Goal: Transaction & Acquisition: Book appointment/travel/reservation

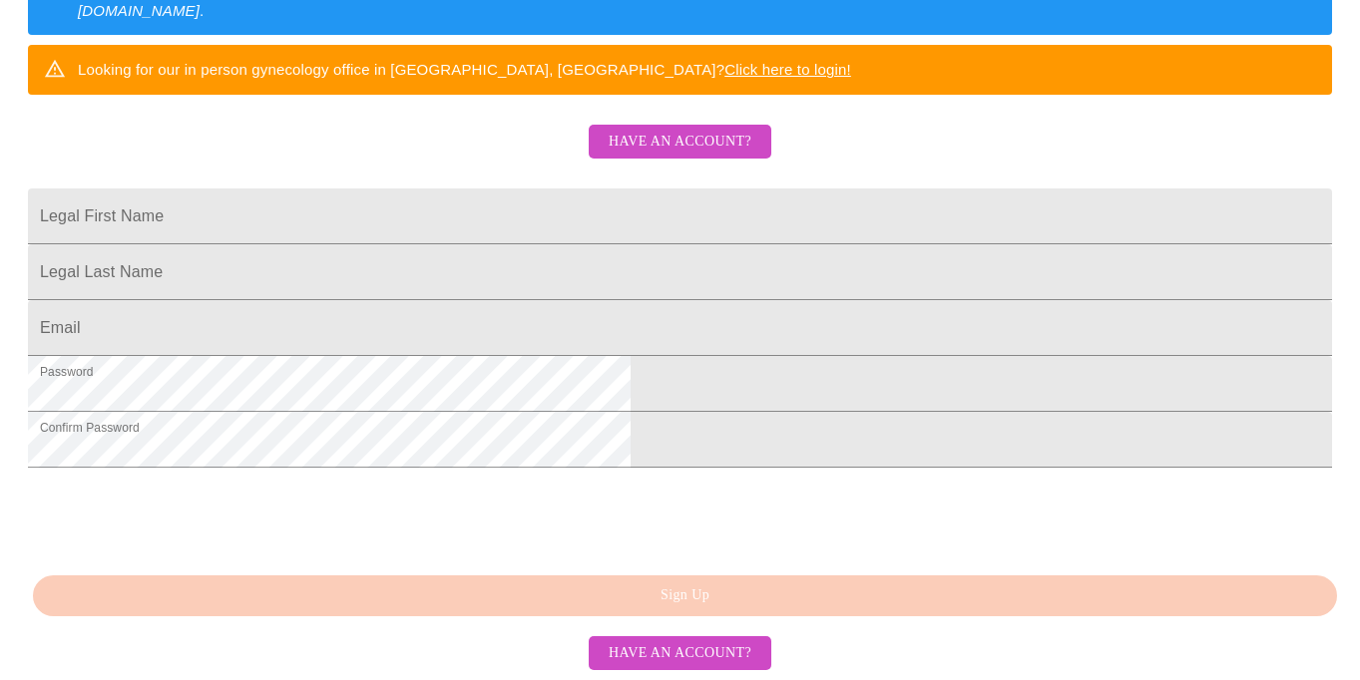
scroll to position [530, 0]
click at [578, 424] on div "MyMenopauseRx Sign Up Welcome! We are currently accepting virtual patients from…" at bounding box center [680, 84] width 1344 height 680
click at [696, 130] on span "Have an account?" at bounding box center [679, 142] width 143 height 25
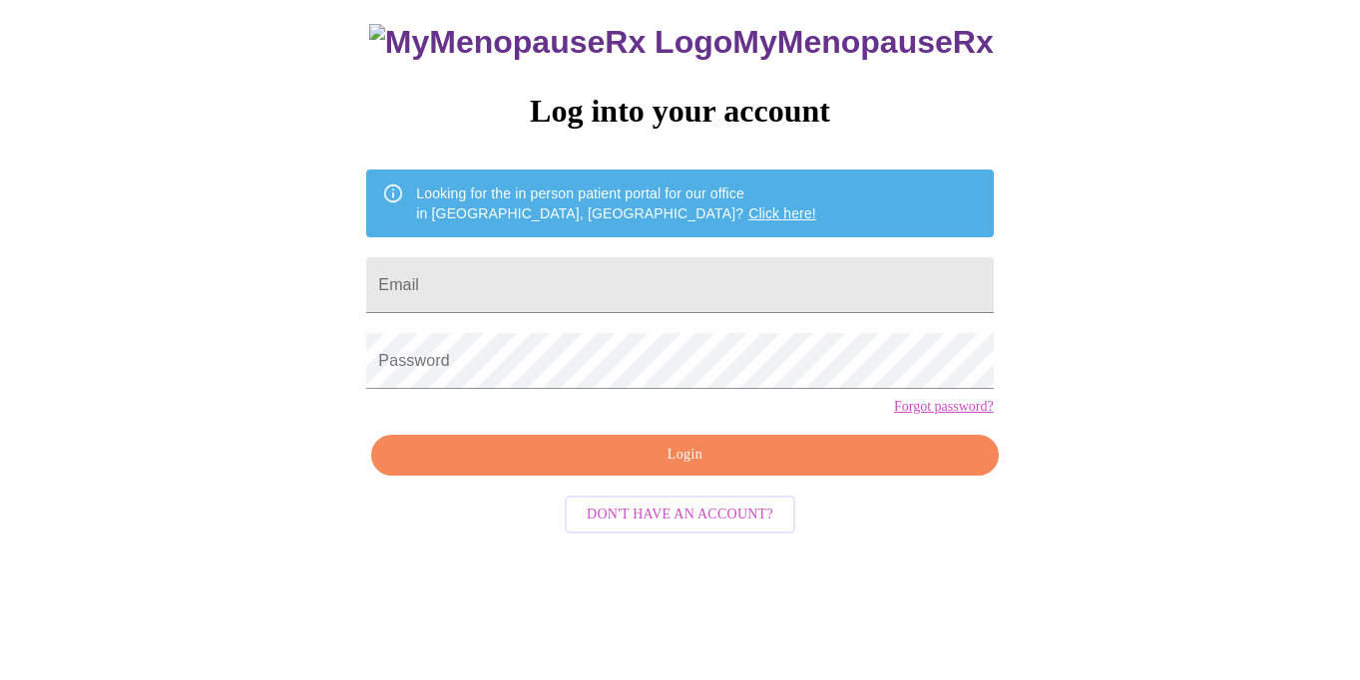
scroll to position [48, 0]
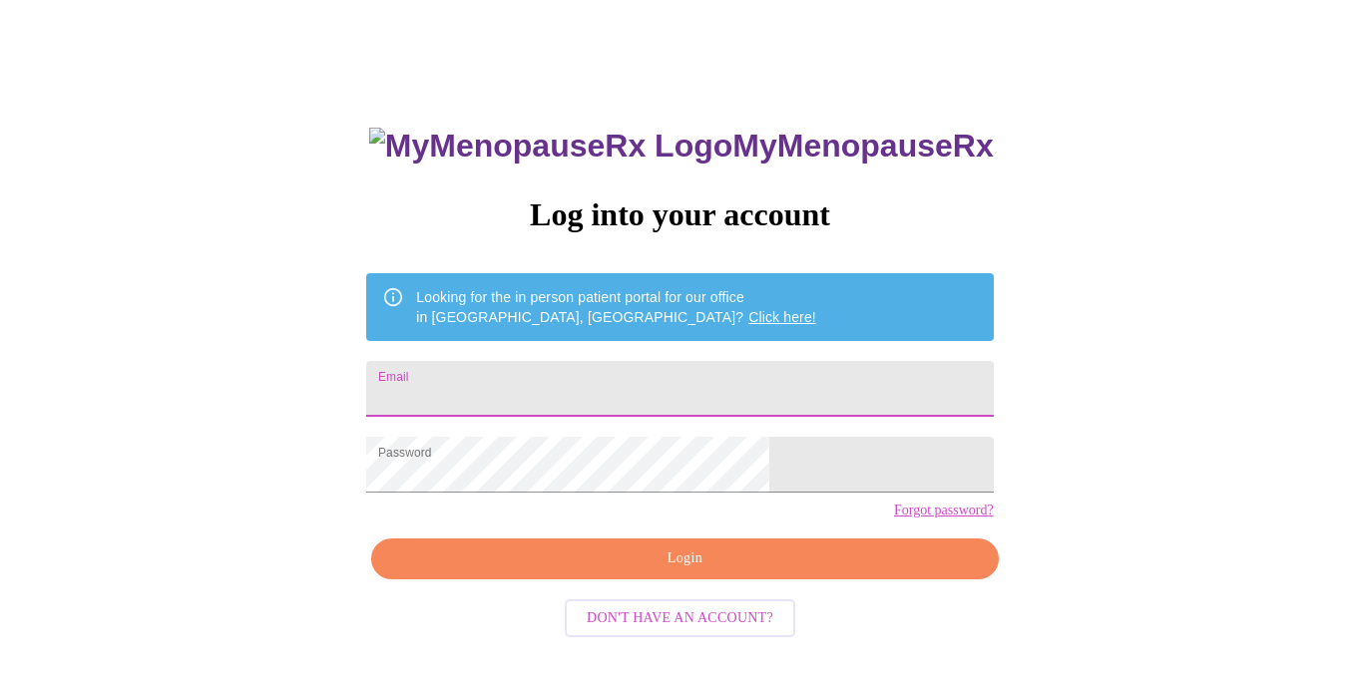
click at [517, 368] on input "Email" at bounding box center [679, 389] width 626 height 56
type input "001.elizabeth.clark@gmail.com"
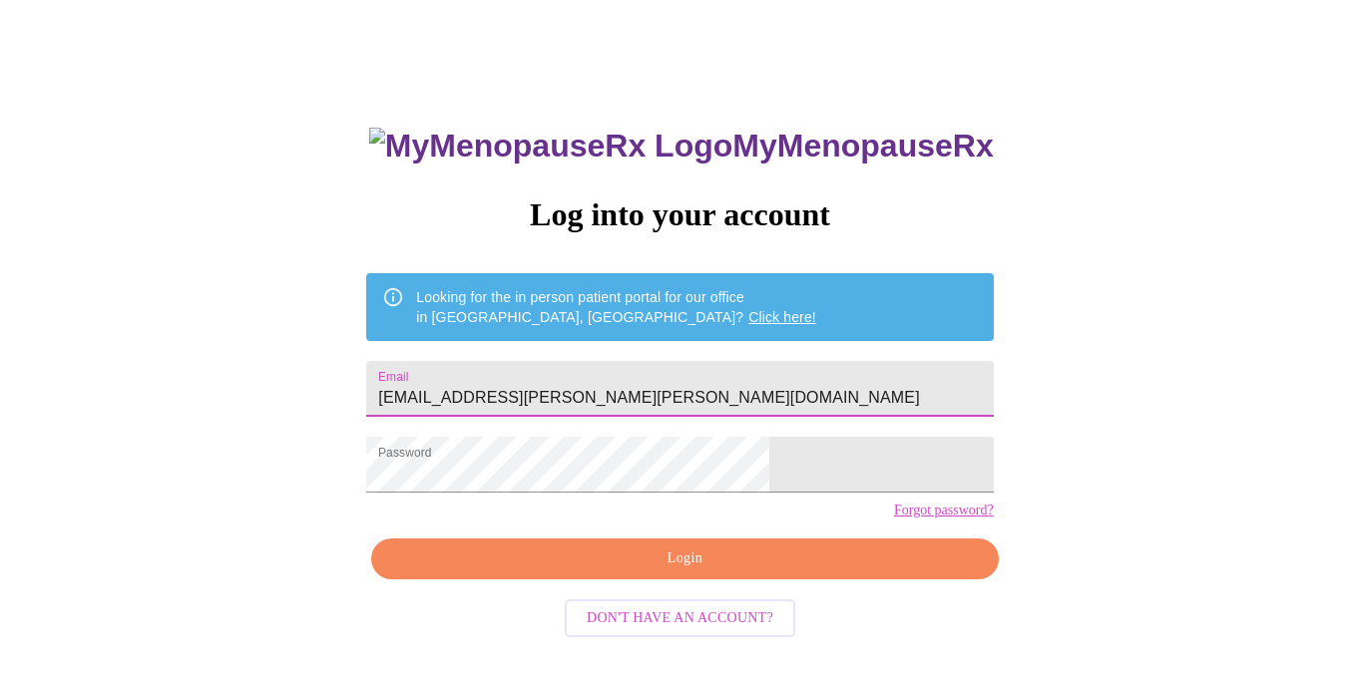
click at [604, 572] on span "Login" at bounding box center [684, 559] width 581 height 25
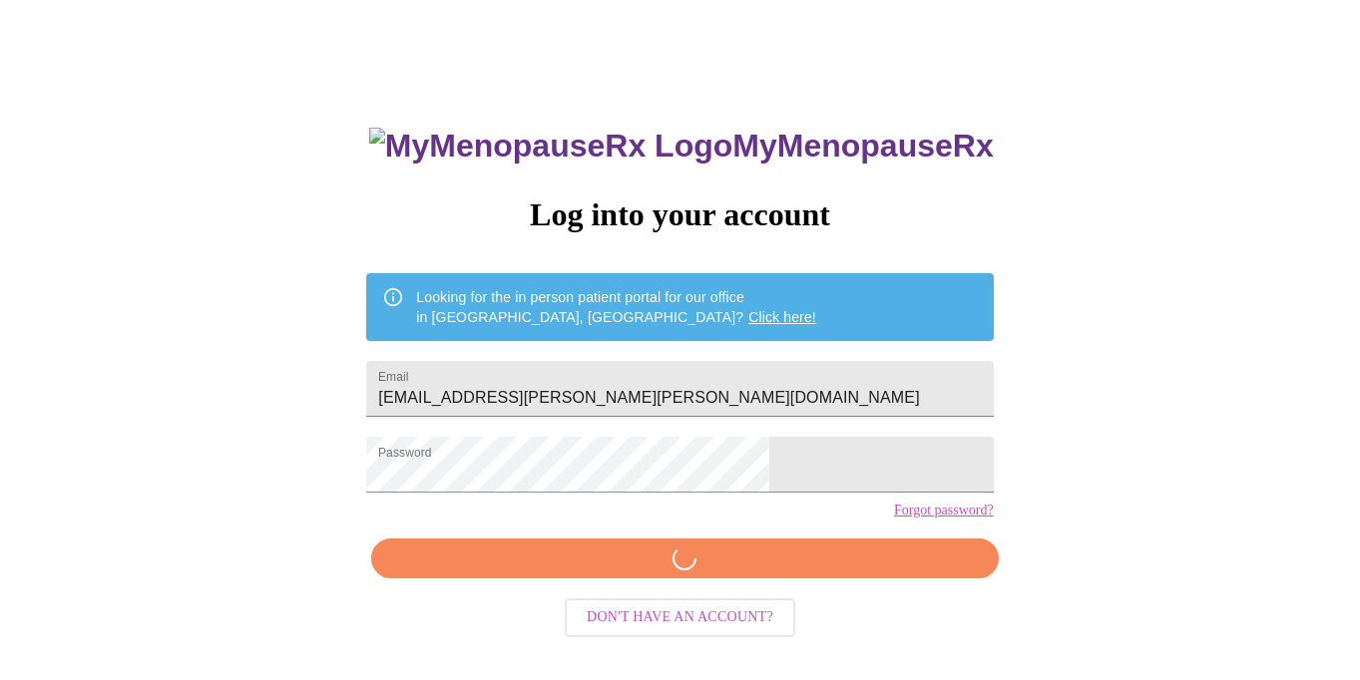
scroll to position [47, 0]
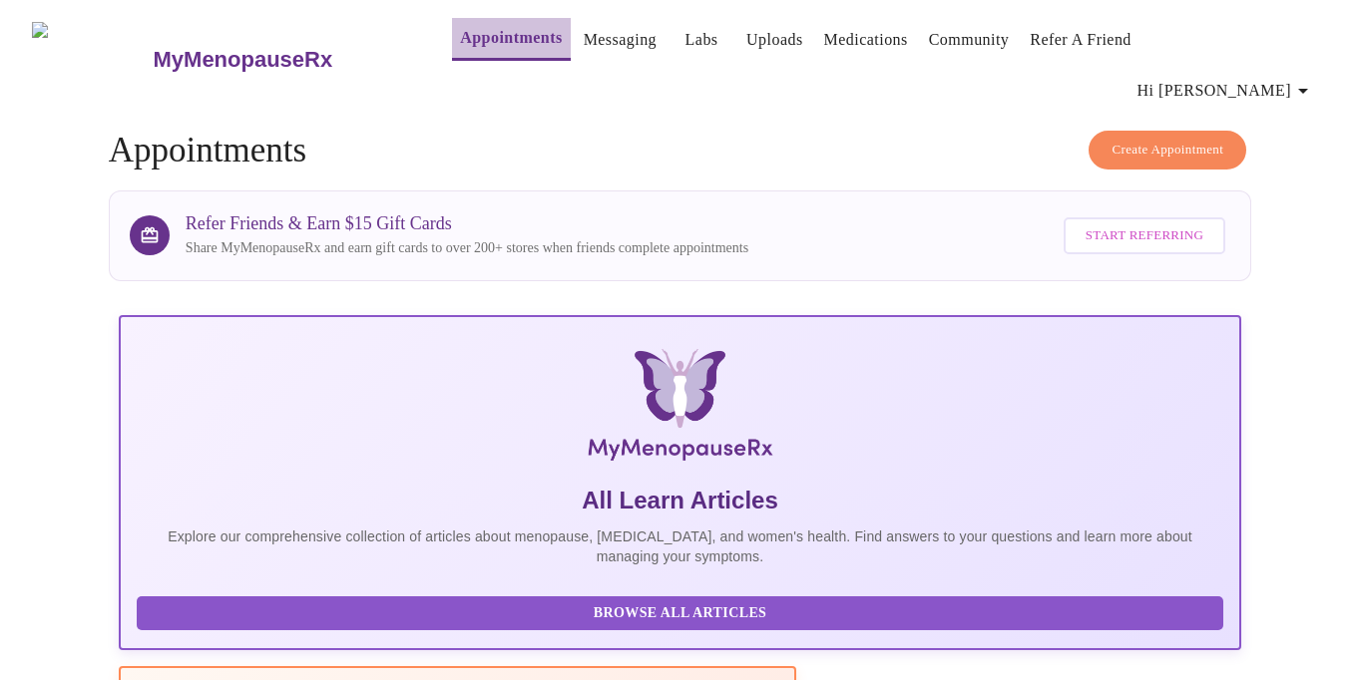
click at [488, 41] on link "Appointments" at bounding box center [511, 38] width 102 height 28
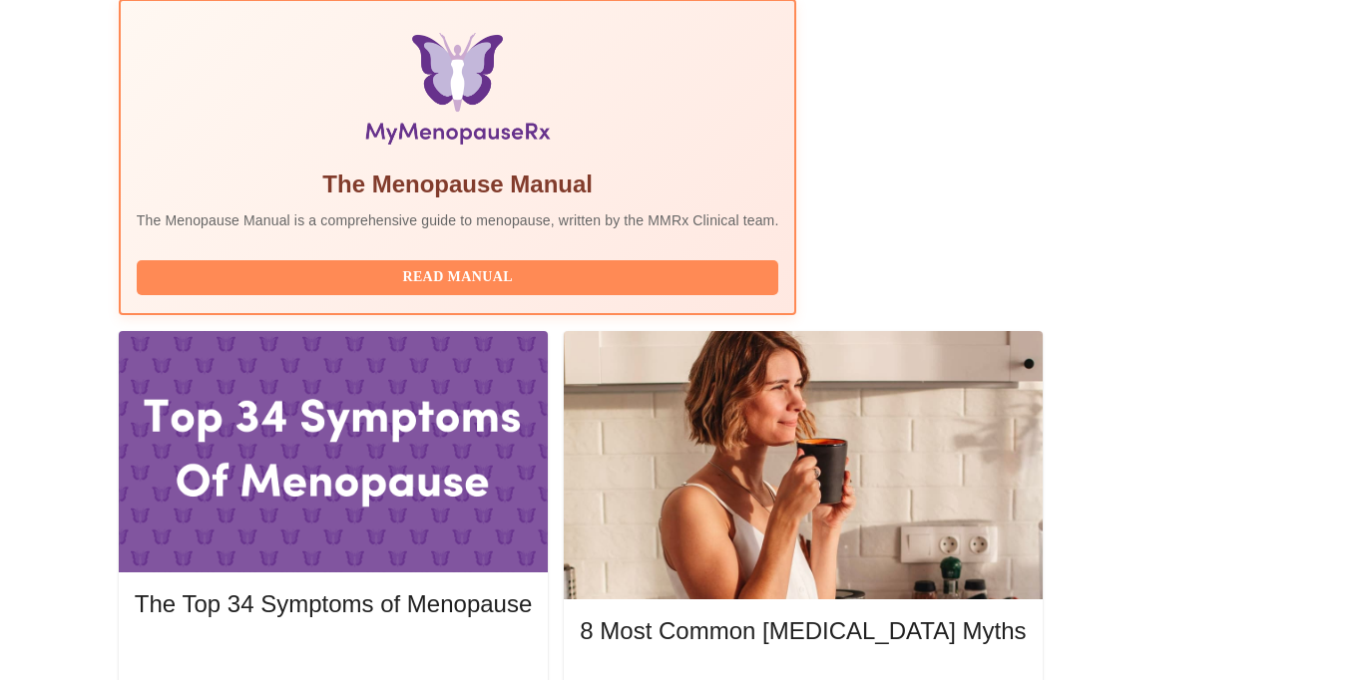
scroll to position [672, 0]
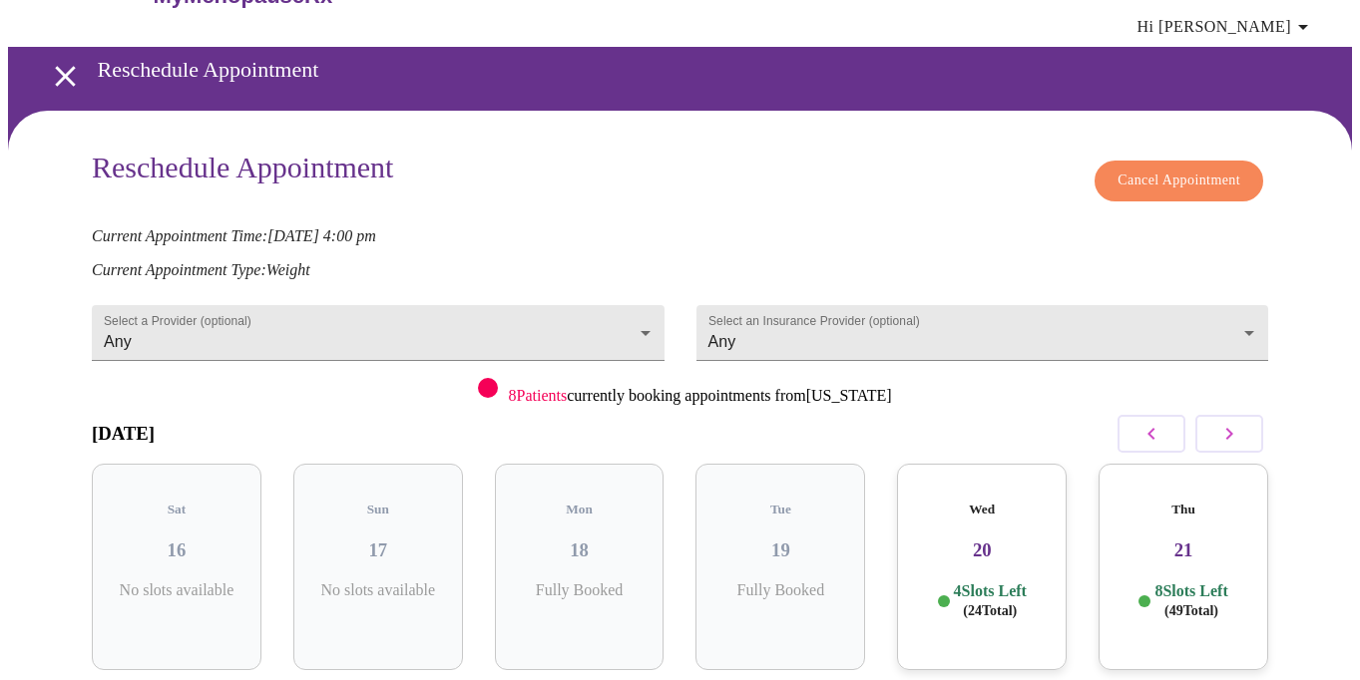
scroll to position [87, 0]
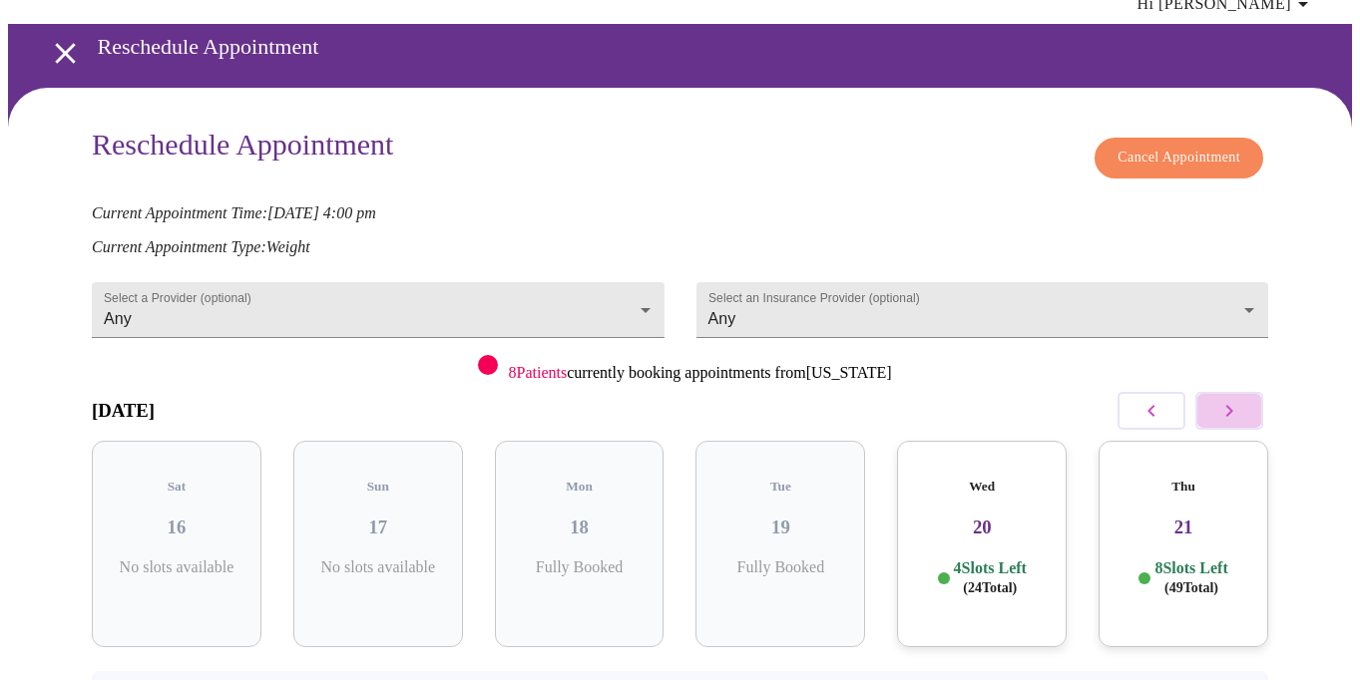
click at [1233, 399] on icon "button" at bounding box center [1229, 411] width 24 height 24
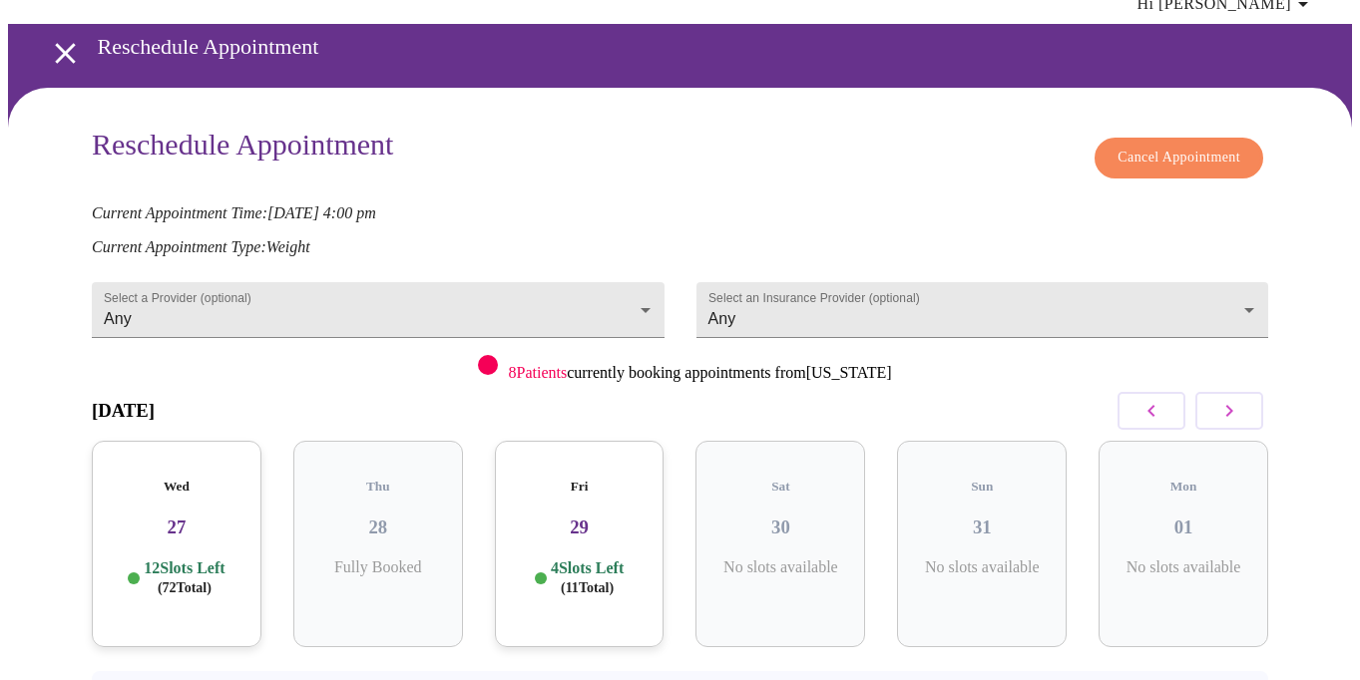
click at [1233, 399] on icon "button" at bounding box center [1229, 411] width 24 height 24
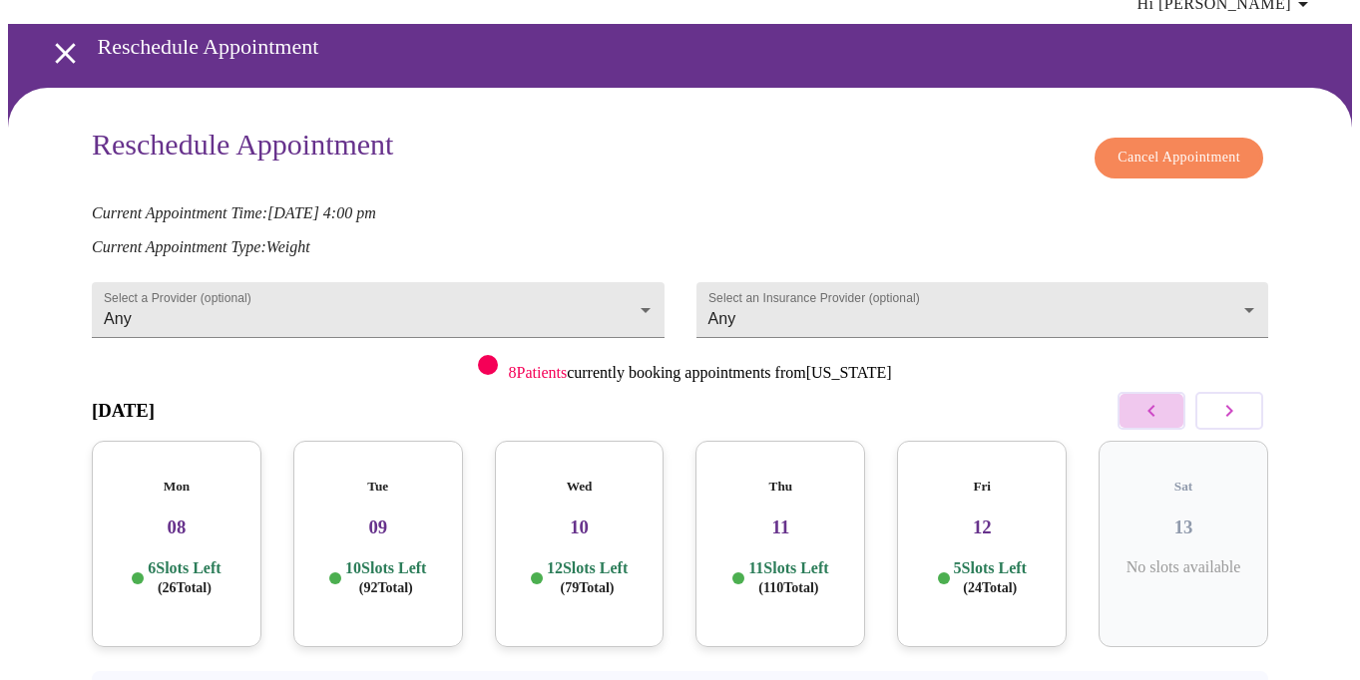
click at [1157, 399] on icon "button" at bounding box center [1151, 411] width 24 height 24
click at [797, 517] on h3 "05" at bounding box center [780, 528] width 138 height 22
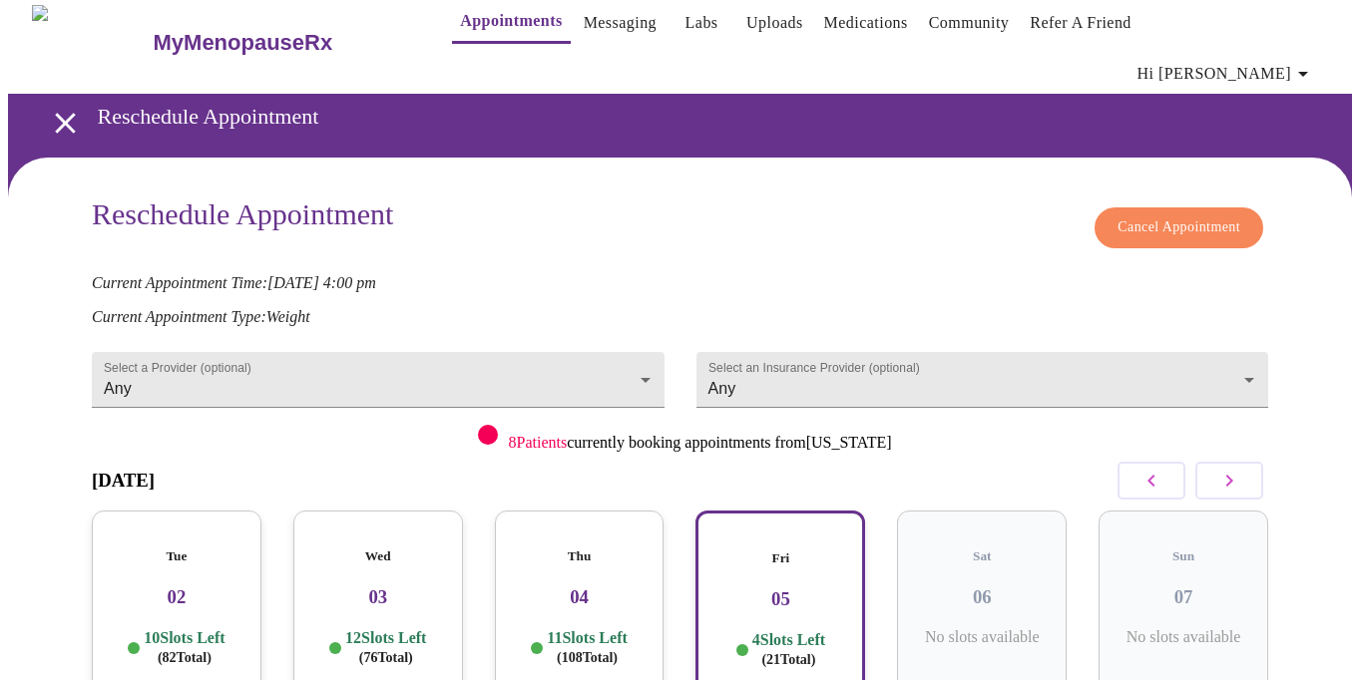
scroll to position [0, 0]
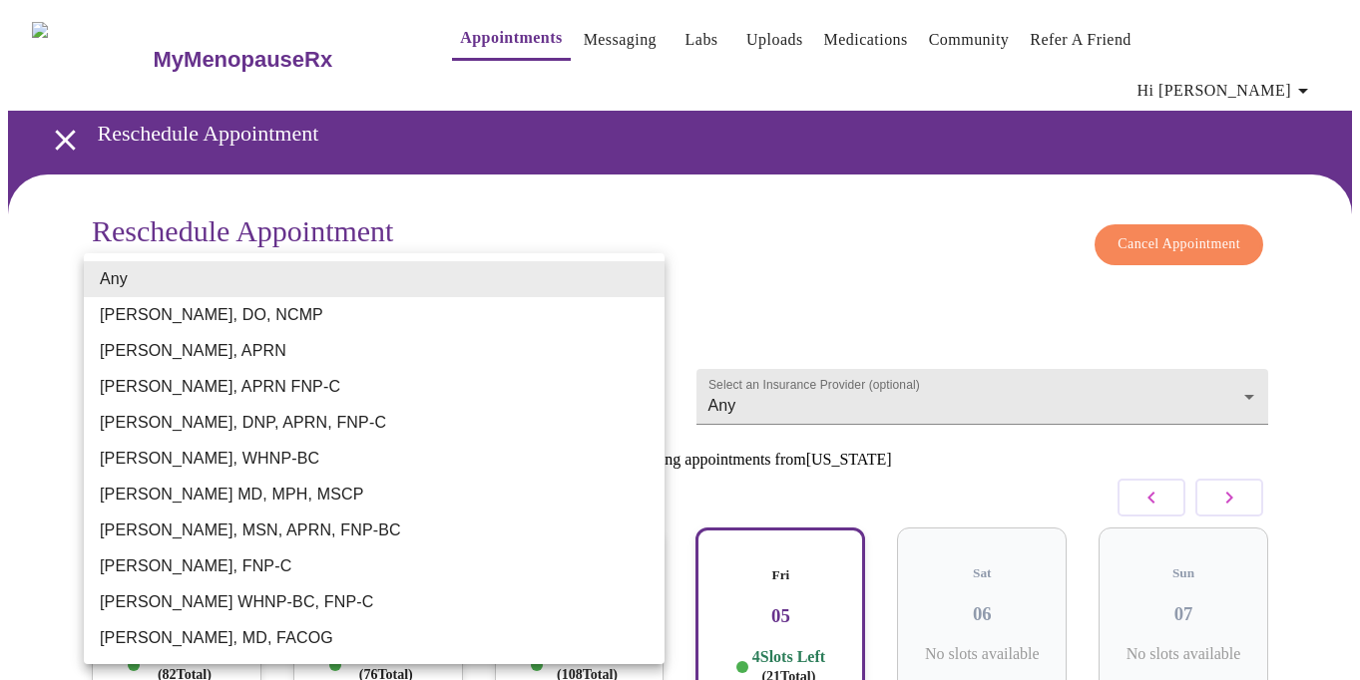
click at [651, 347] on body "MyMenopauseRx Appointments Messaging Labs Uploads Medications Community Refer a…" at bounding box center [680, 552] width 1344 height 1089
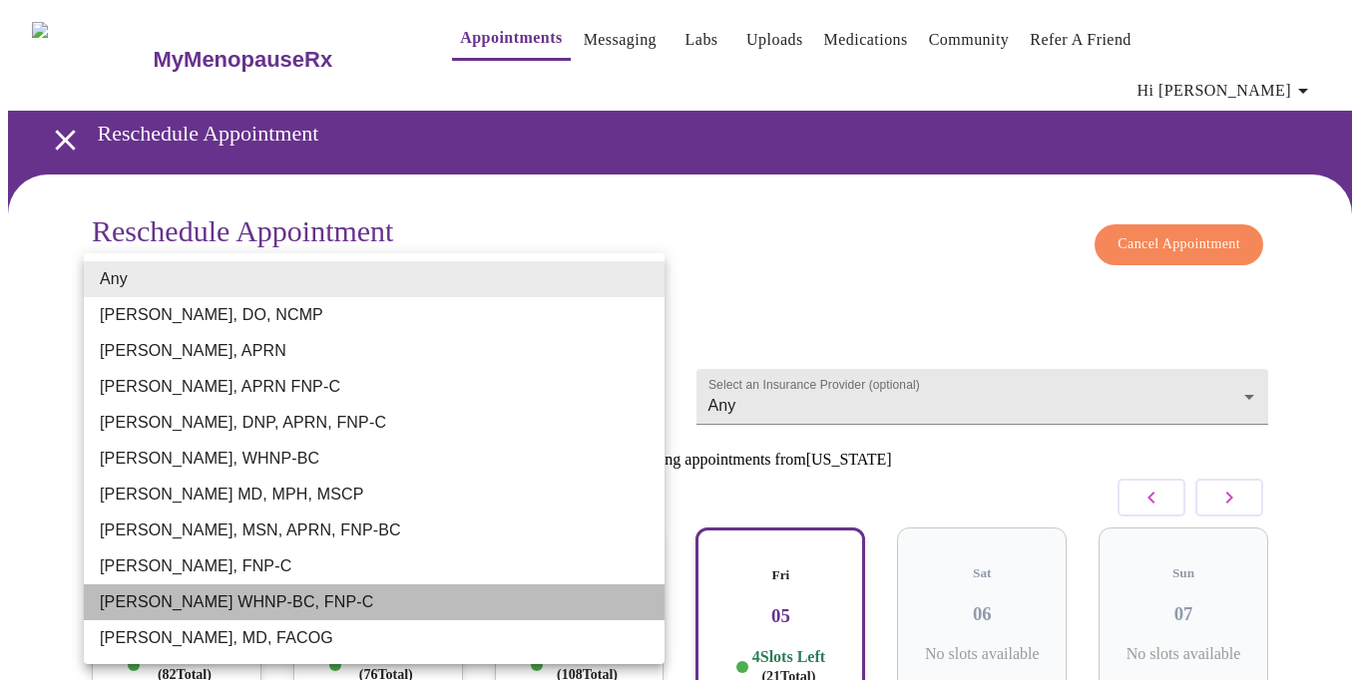
click at [525, 590] on li "Jenny Kowalczyk WHNP-BC, FNP-C" at bounding box center [374, 603] width 581 height 36
type input "Jenny Kowalczyk WHNP-BC, FNP-C"
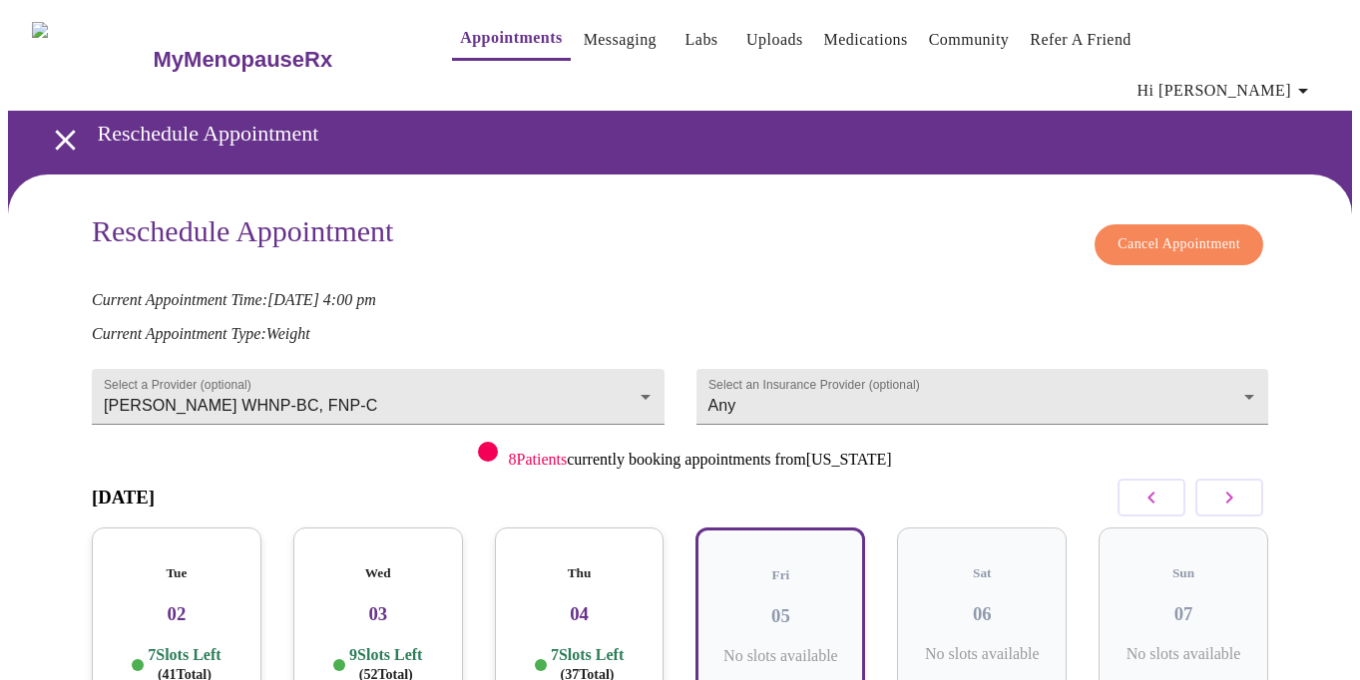
click at [600, 585] on div "Thu 04 7 Slots Left ( 37 Total)" at bounding box center [580, 631] width 170 height 206
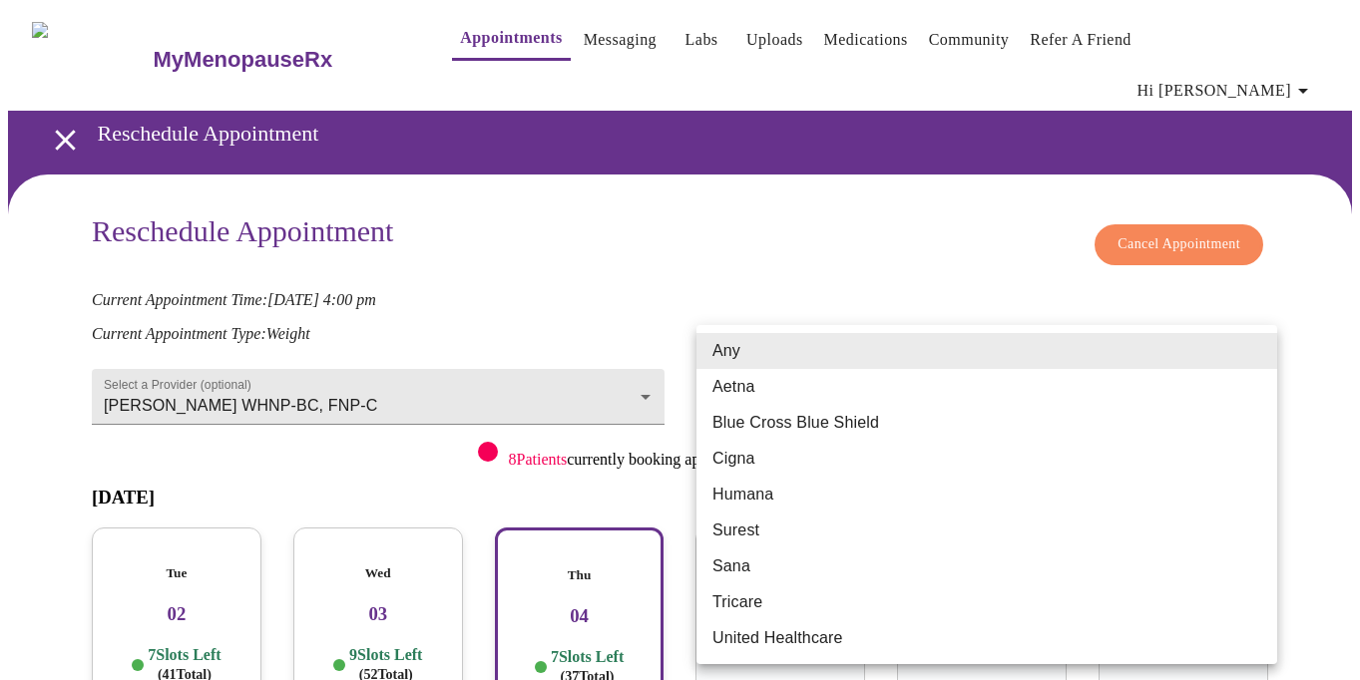
click at [1253, 355] on body "MyMenopauseRx Appointments Messaging Labs Uploads Medications Community Refer a…" at bounding box center [680, 600] width 1344 height 1184
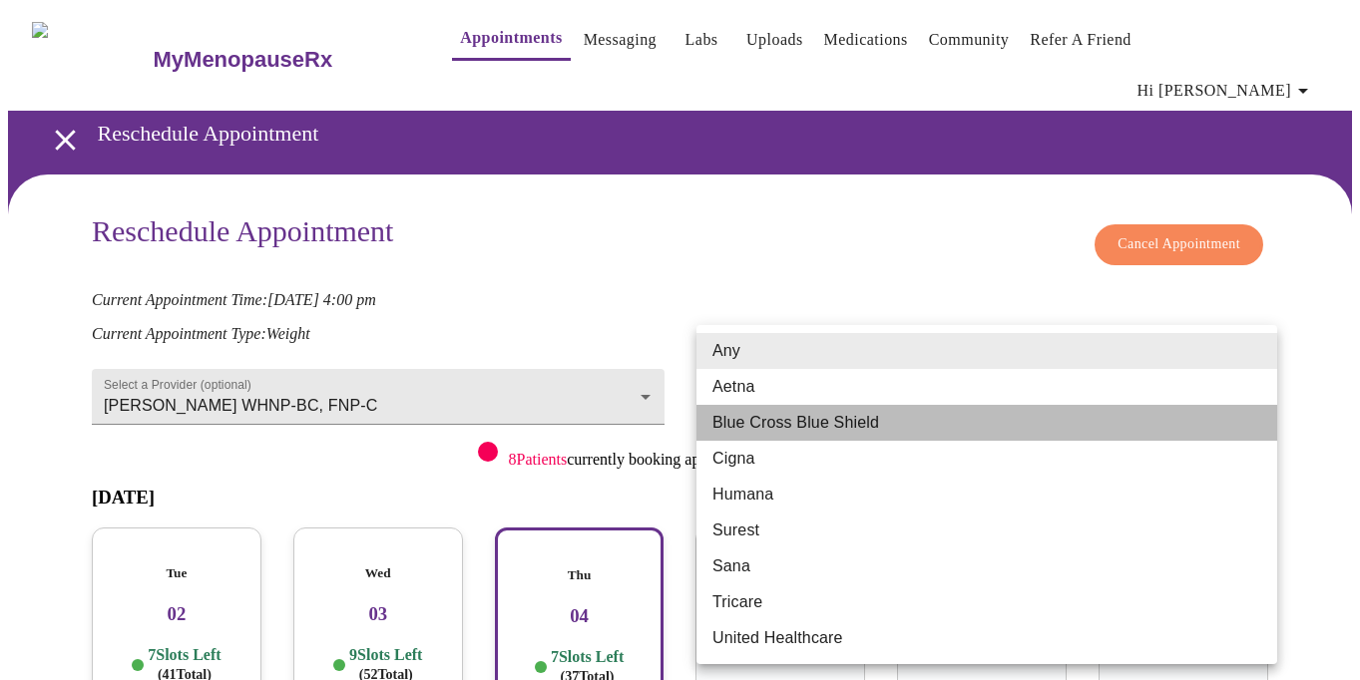
click at [1202, 415] on li "Blue Cross Blue Shield" at bounding box center [986, 423] width 581 height 36
type input "Blue Cross Blue Shield"
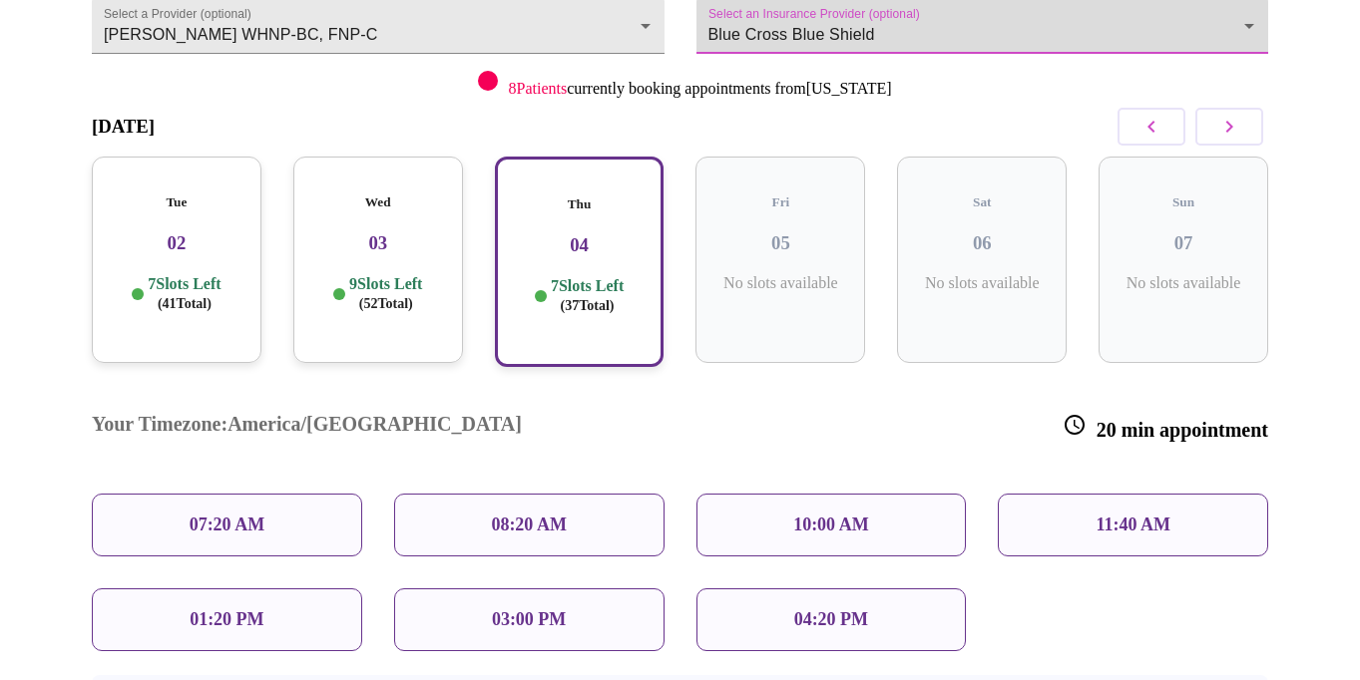
scroll to position [372, 0]
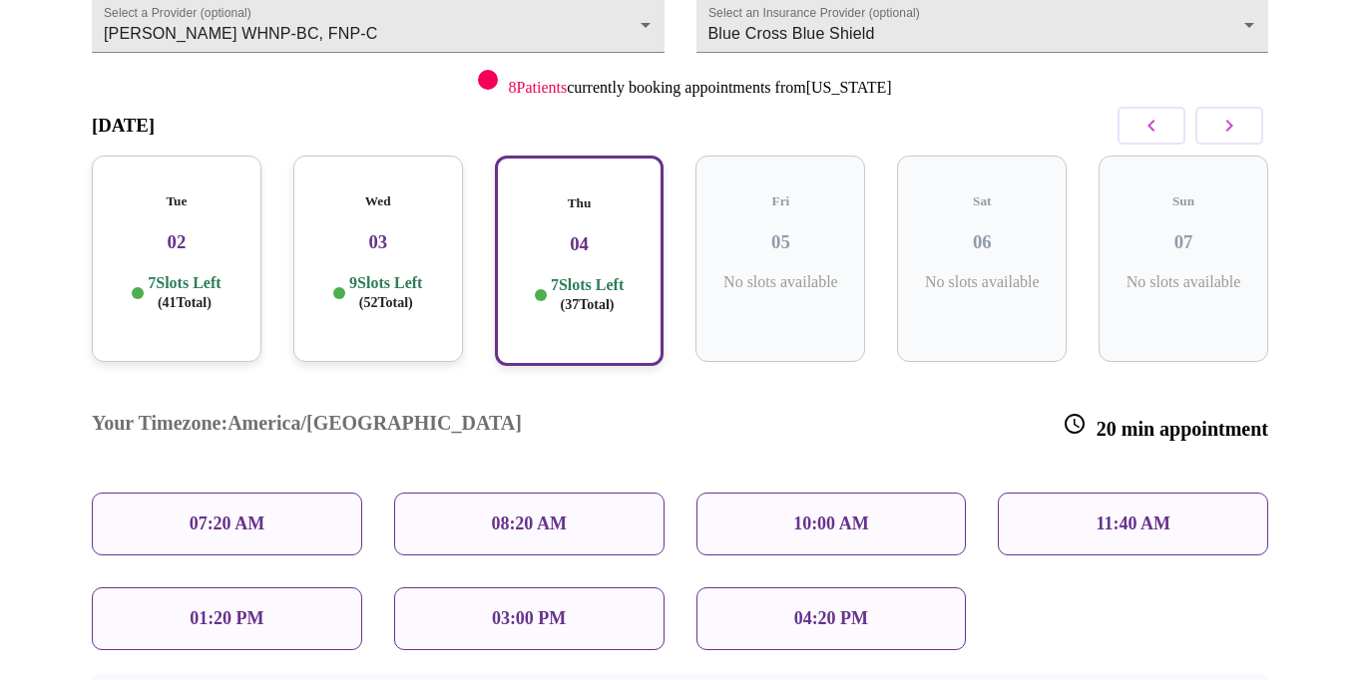
click at [953, 587] on div "04:20 PM" at bounding box center [831, 618] width 270 height 63
click at [868, 608] on p "04:20 PM" at bounding box center [831, 618] width 74 height 21
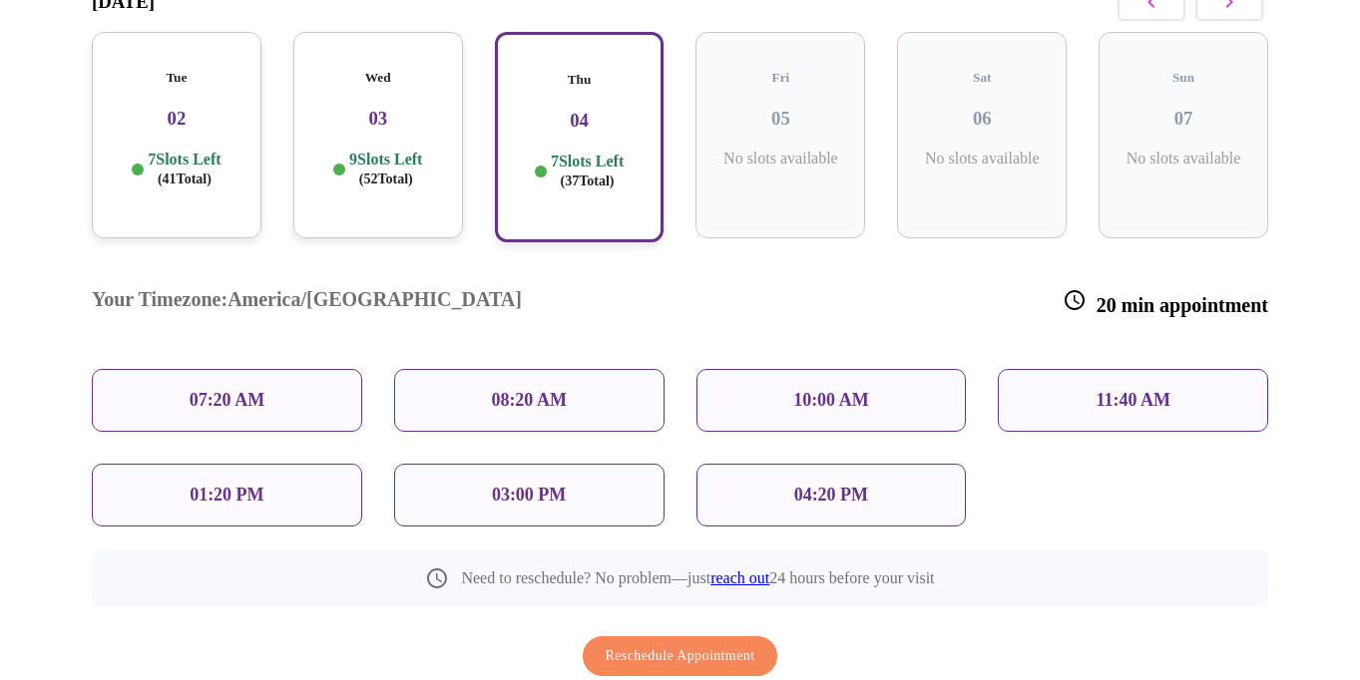
click at [831, 485] on p "04:20 PM" at bounding box center [831, 495] width 74 height 21
click at [739, 644] on span "Reschedule Appointment" at bounding box center [680, 656] width 150 height 25
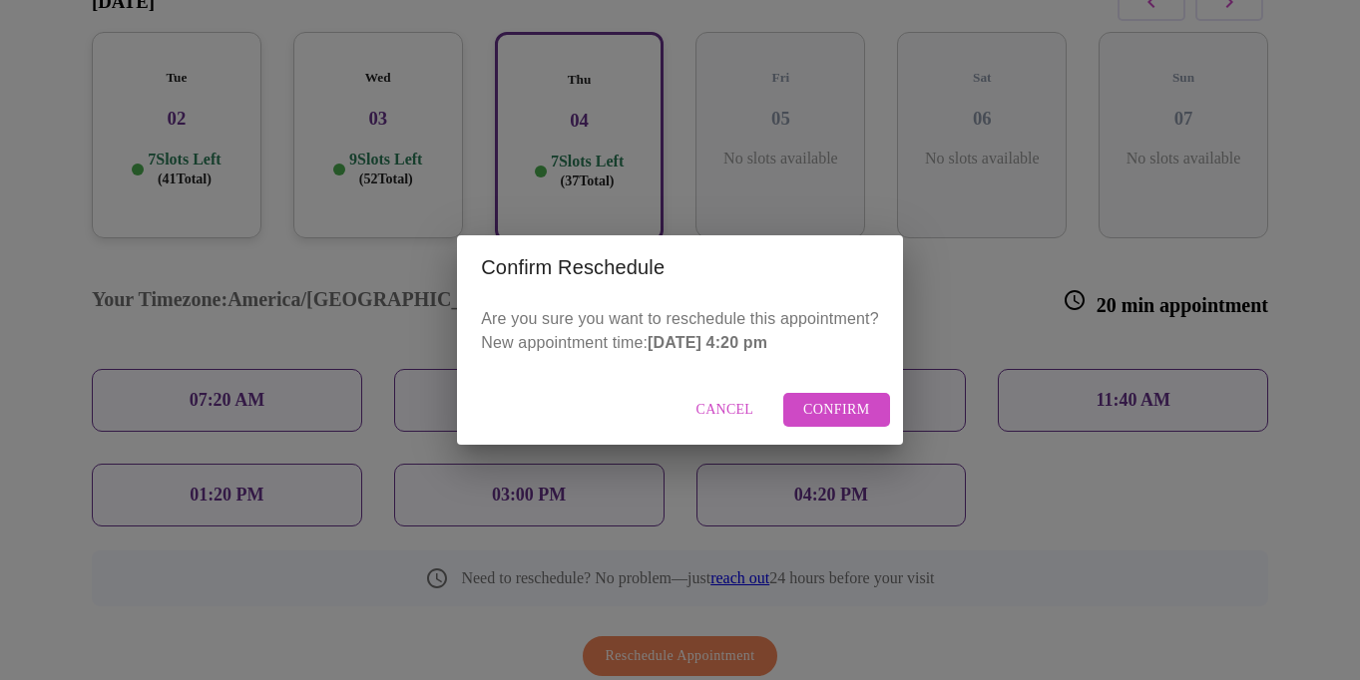
click at [718, 414] on span "Cancel" at bounding box center [725, 410] width 58 height 25
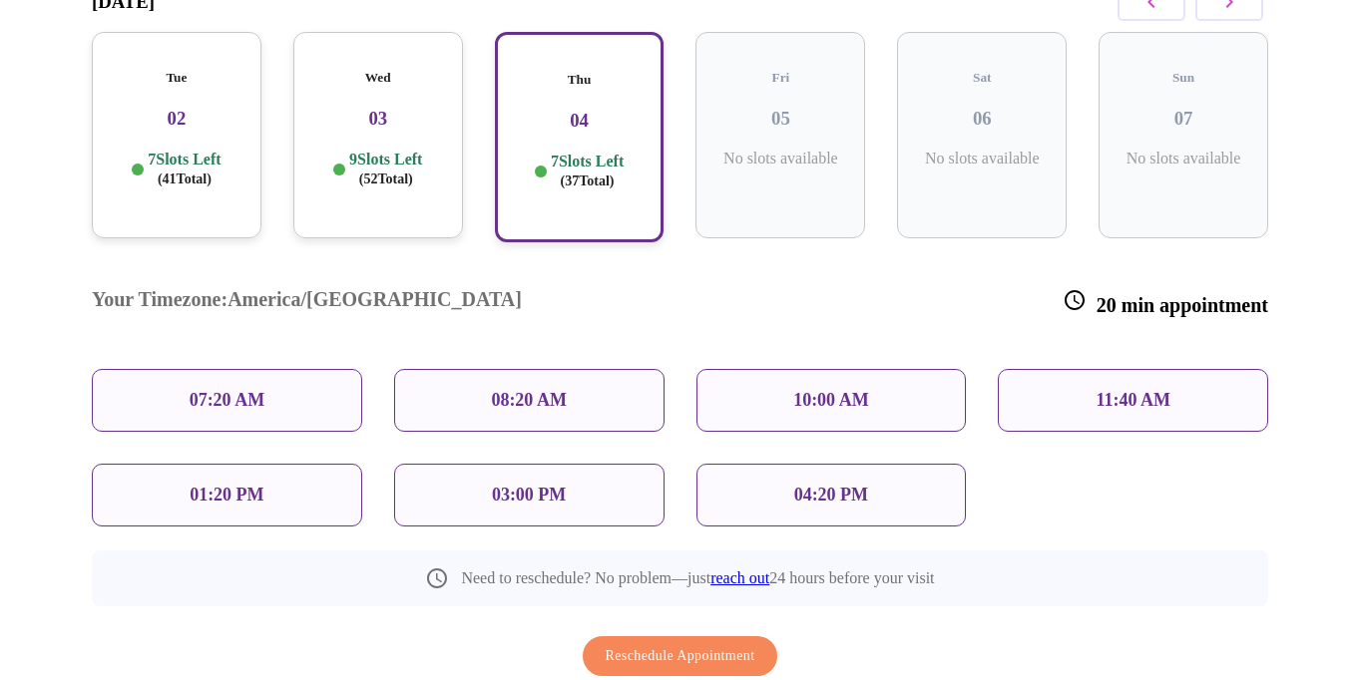
click at [877, 464] on div "04:20 PM" at bounding box center [831, 495] width 270 height 63
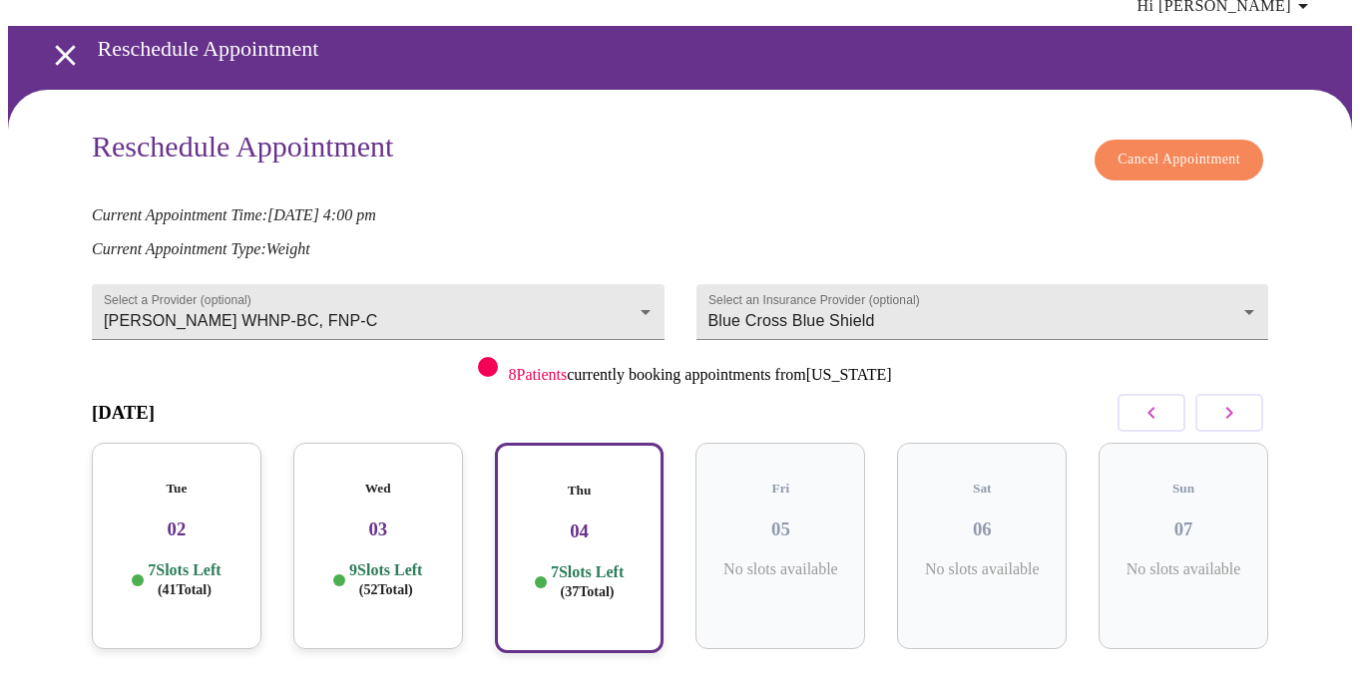
scroll to position [0, 0]
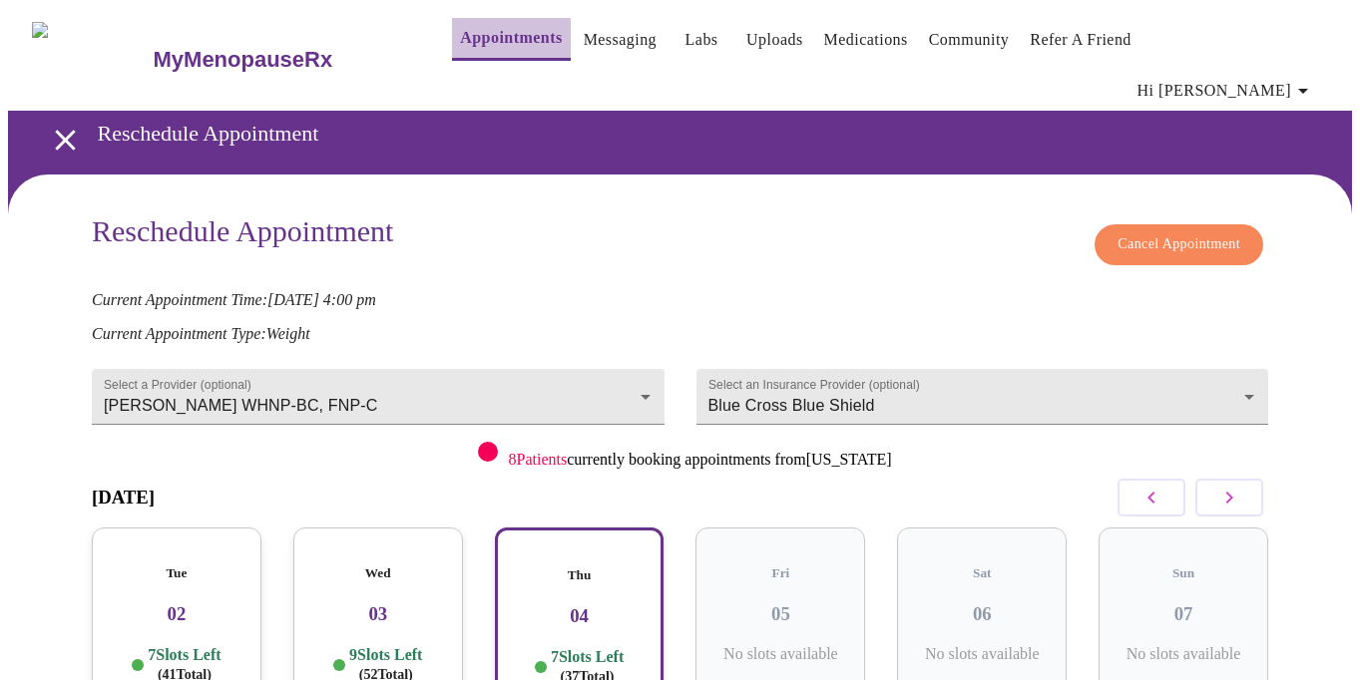
click at [460, 41] on link "Appointments" at bounding box center [511, 38] width 102 height 28
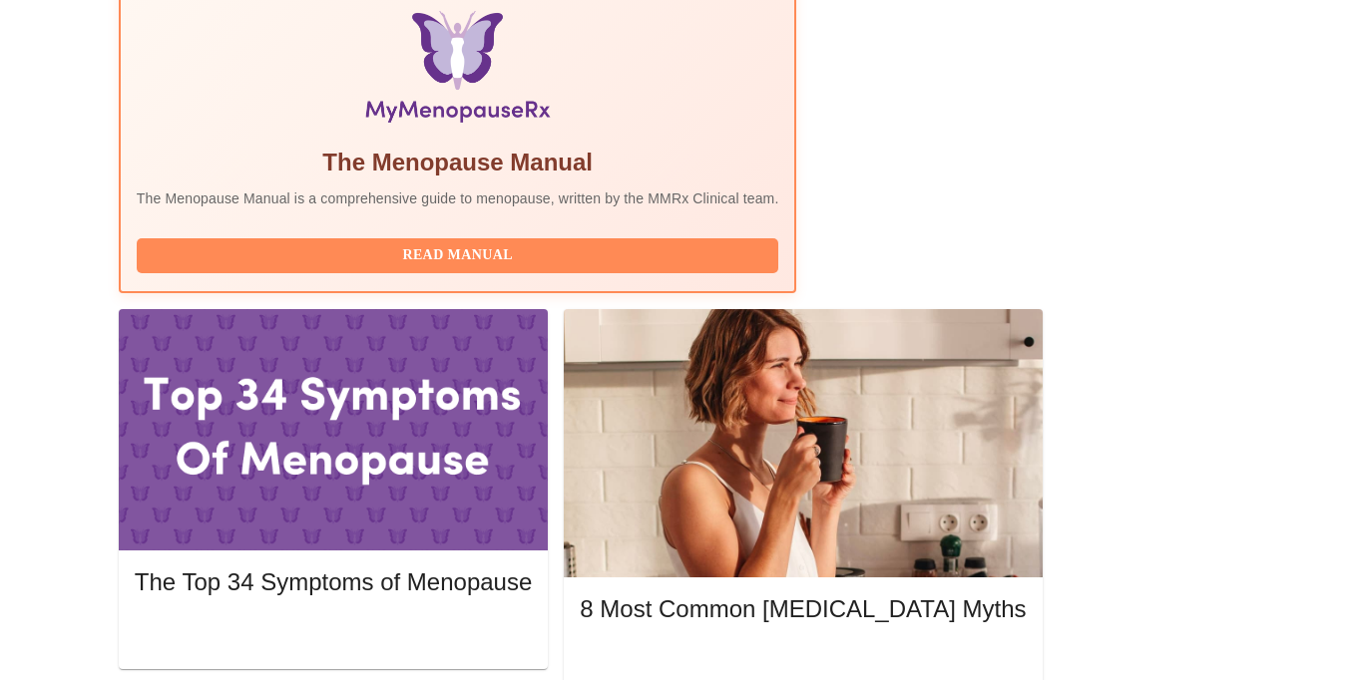
scroll to position [676, 0]
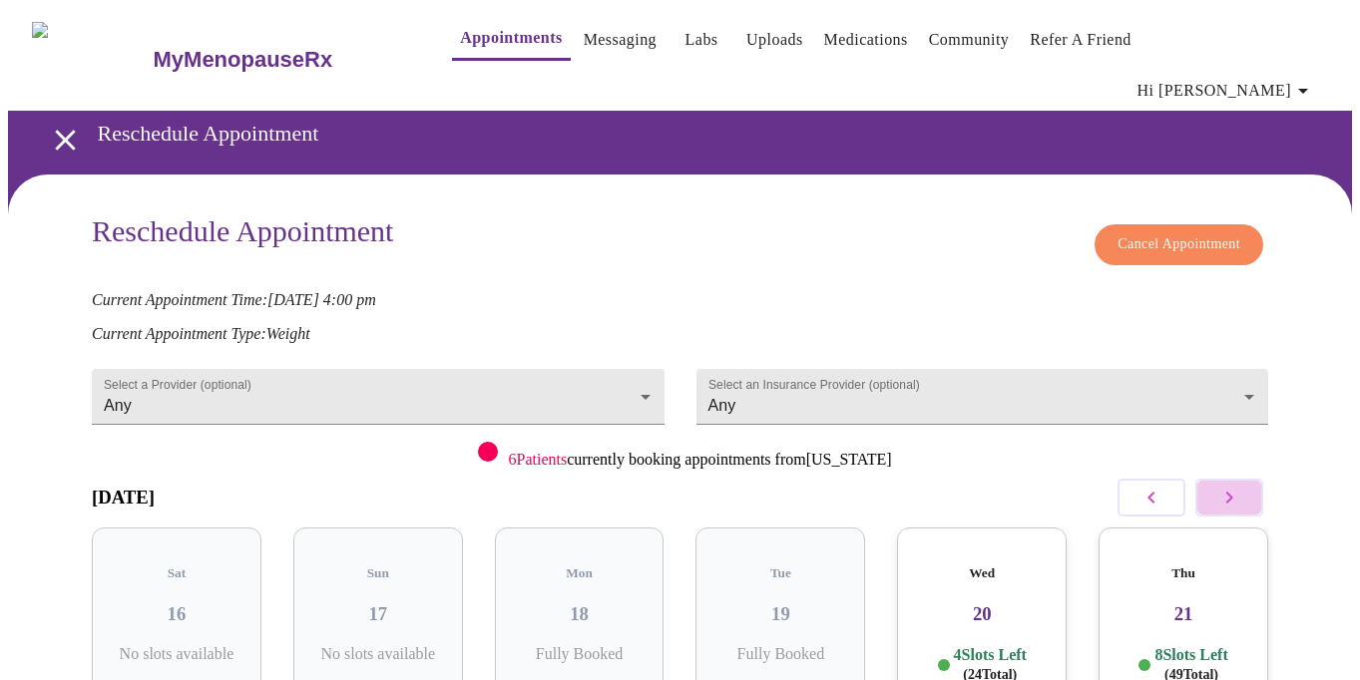
click at [1229, 486] on icon "button" at bounding box center [1229, 498] width 24 height 24
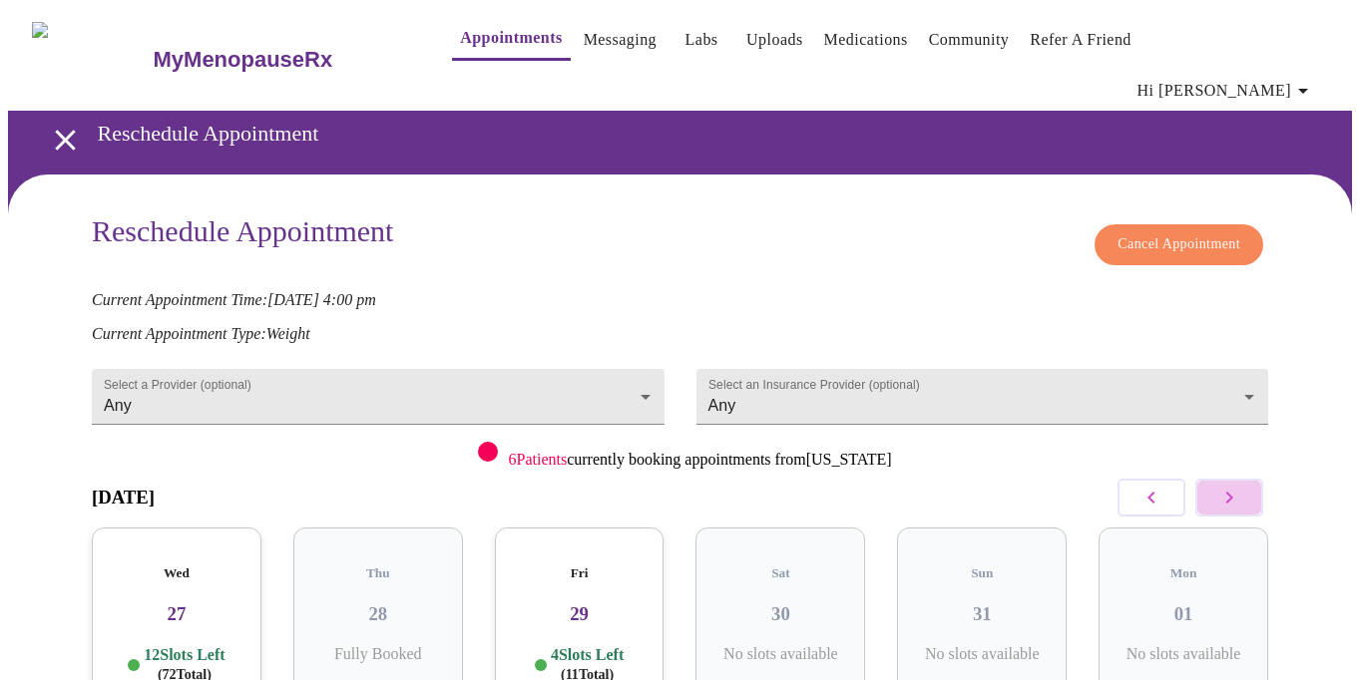
click at [1229, 486] on icon "button" at bounding box center [1229, 498] width 24 height 24
click at [639, 357] on body "MyMenopauseRx Appointments Messaging Labs Uploads Medications Community Refer a…" at bounding box center [680, 456] width 1344 height 896
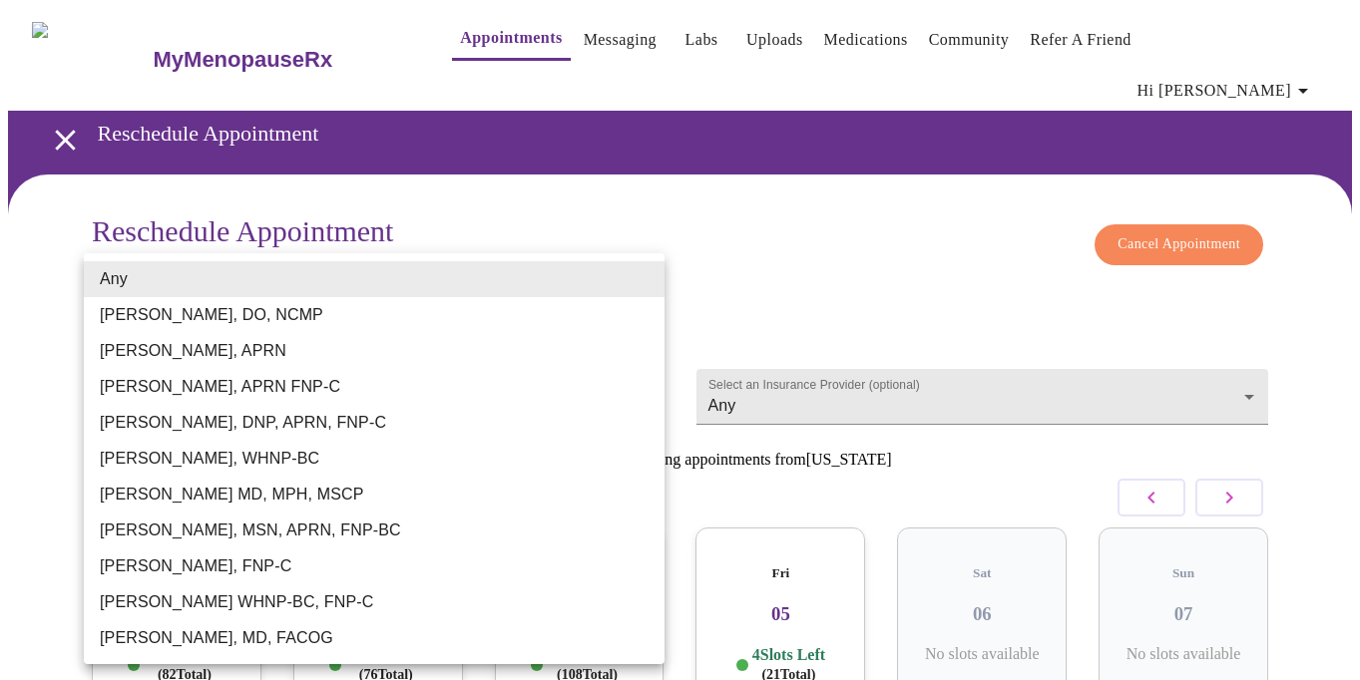
click at [538, 594] on li "[PERSON_NAME] WHNP-BC, FNP-C" at bounding box center [374, 603] width 581 height 36
type input "[PERSON_NAME] WHNP-BC, FNP-C"
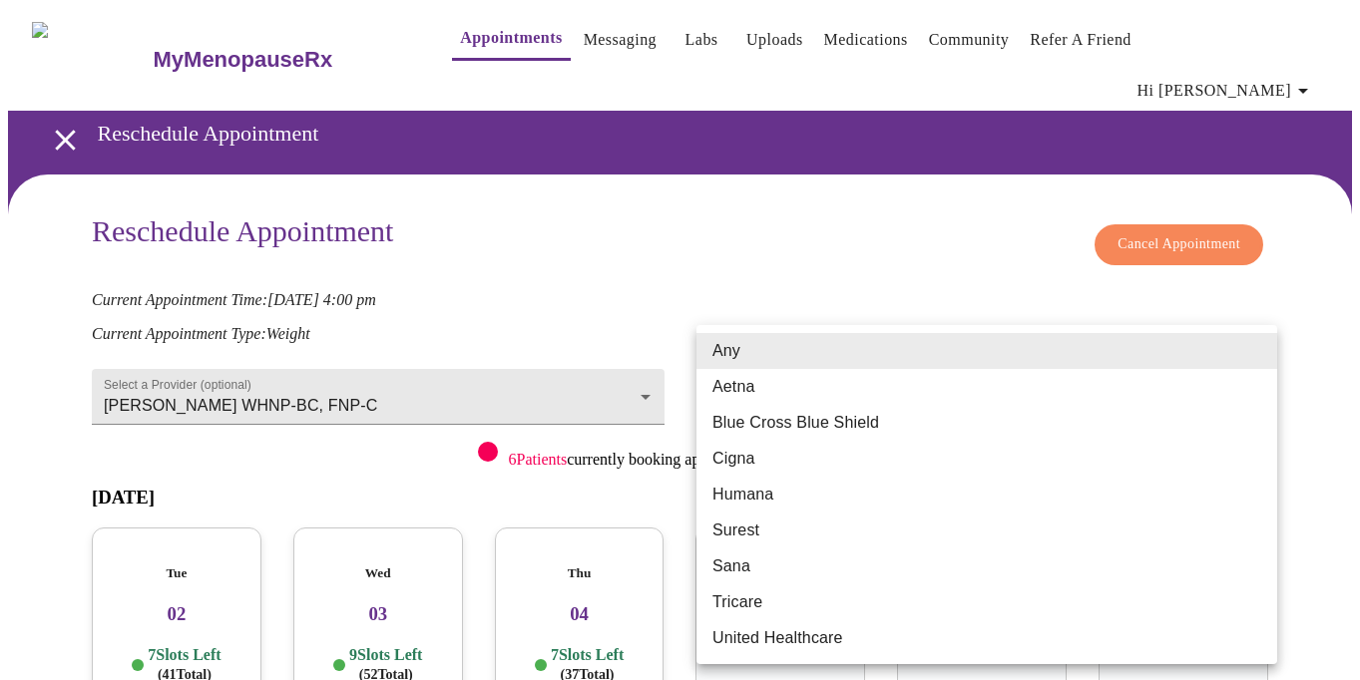
click at [1254, 347] on body "MyMenopauseRx Appointments Messaging Labs Uploads Medications Community Refer a…" at bounding box center [680, 456] width 1344 height 896
click at [1227, 412] on li "Blue Cross Blue Shield" at bounding box center [986, 423] width 581 height 36
type input "Blue Cross Blue Shield"
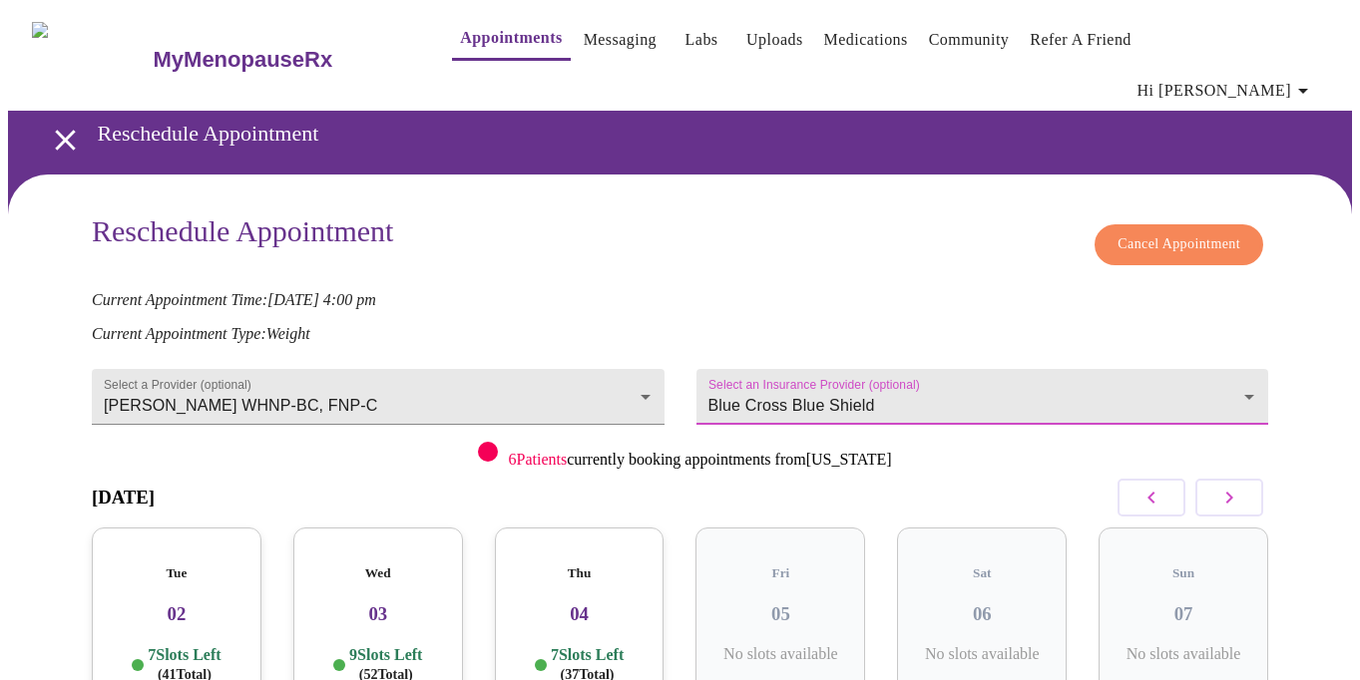
click at [618, 539] on div "Thu 04 7 Slots Left ( 37 Total)" at bounding box center [580, 631] width 170 height 206
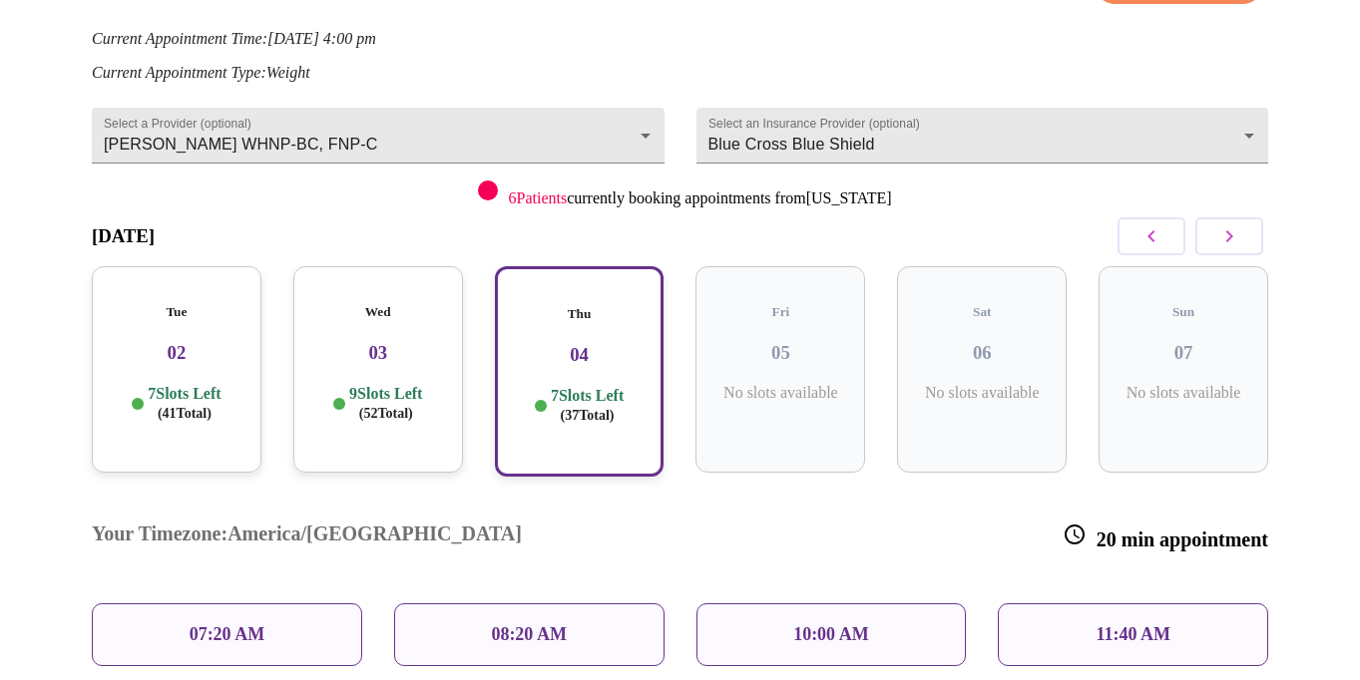
scroll to position [418, 0]
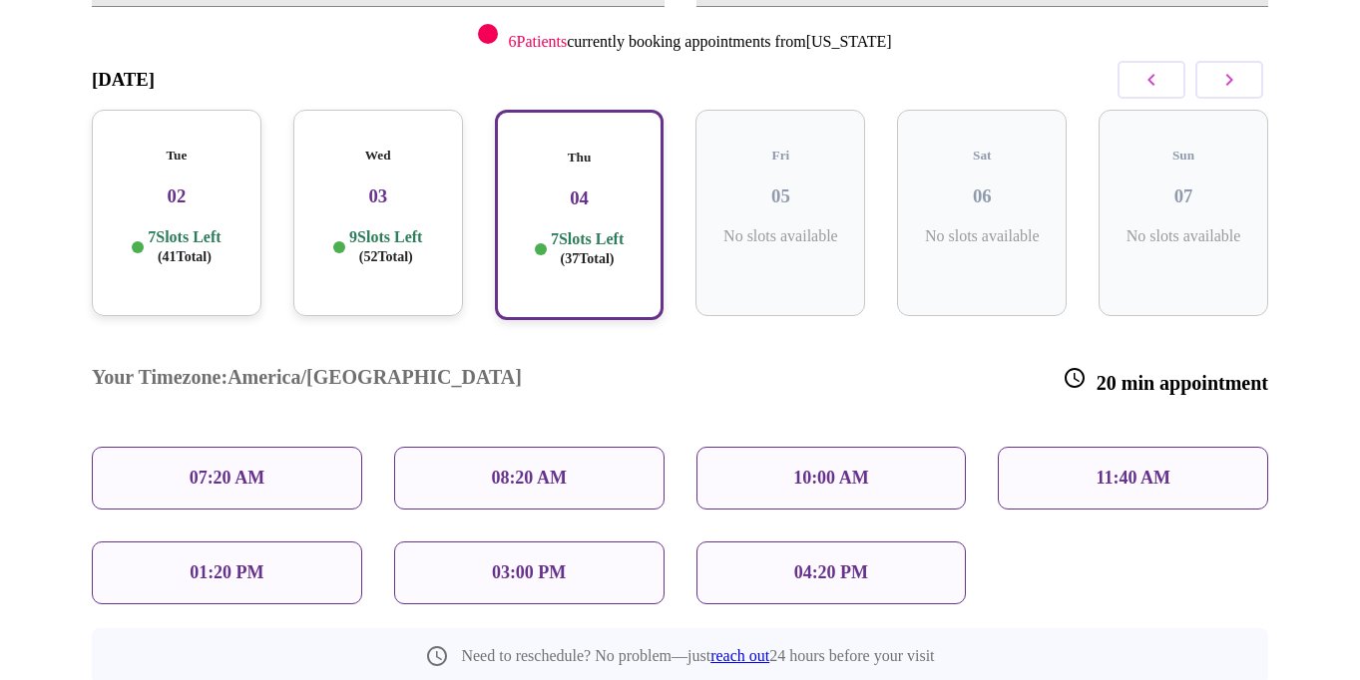
click at [828, 542] on div "04:20 PM" at bounding box center [831, 573] width 270 height 63
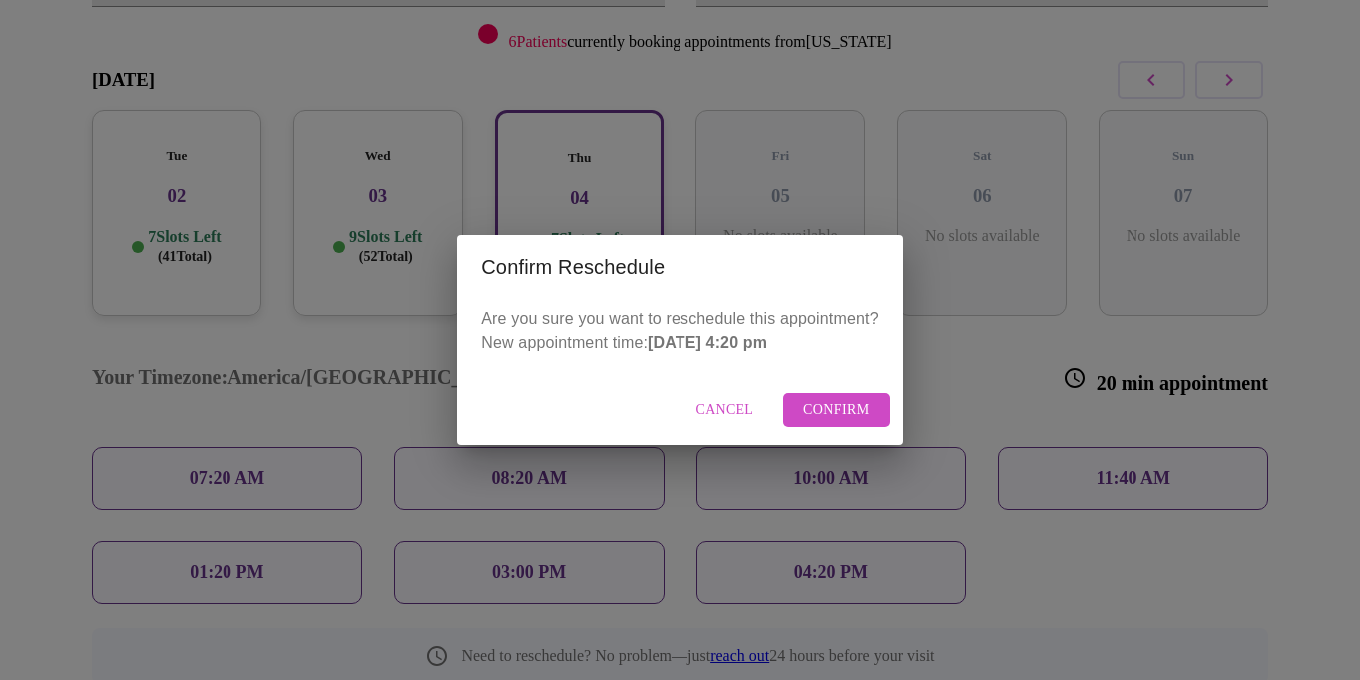
click at [808, 415] on span "Confirm" at bounding box center [836, 410] width 67 height 25
